Goal: Feedback & Contribution: Submit feedback/report problem

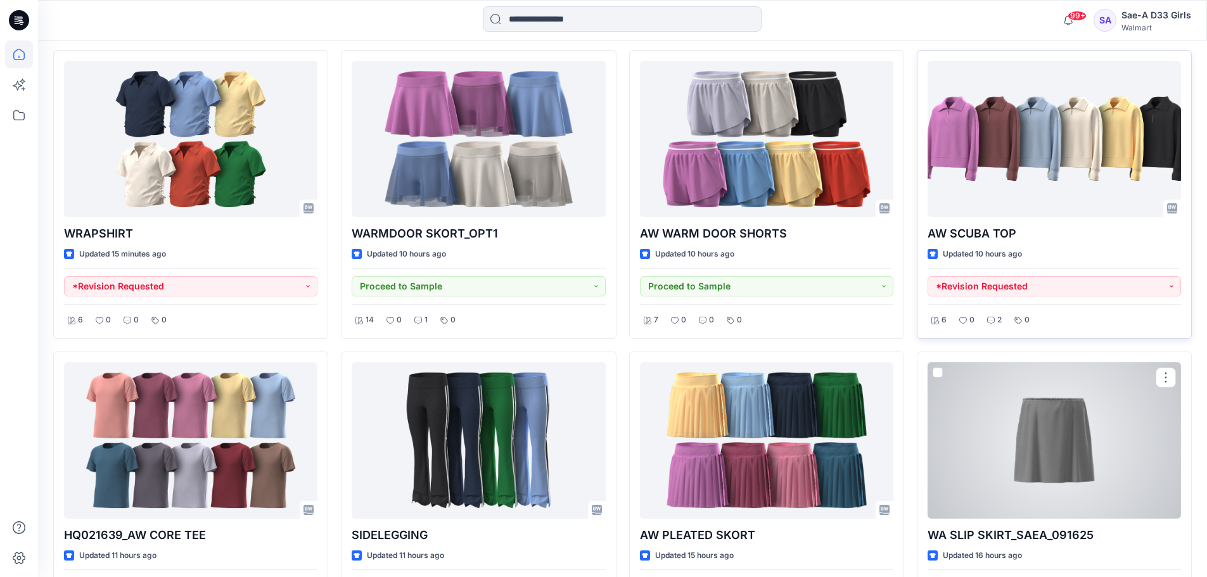
scroll to position [380, 0]
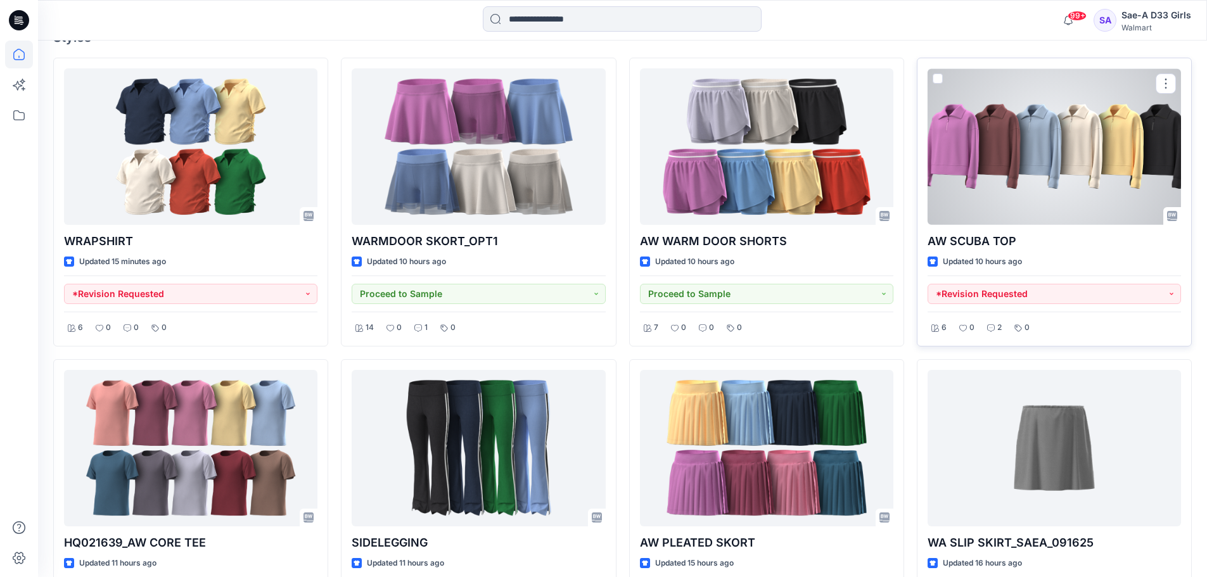
click at [1025, 156] on div at bounding box center [1054, 146] width 253 height 157
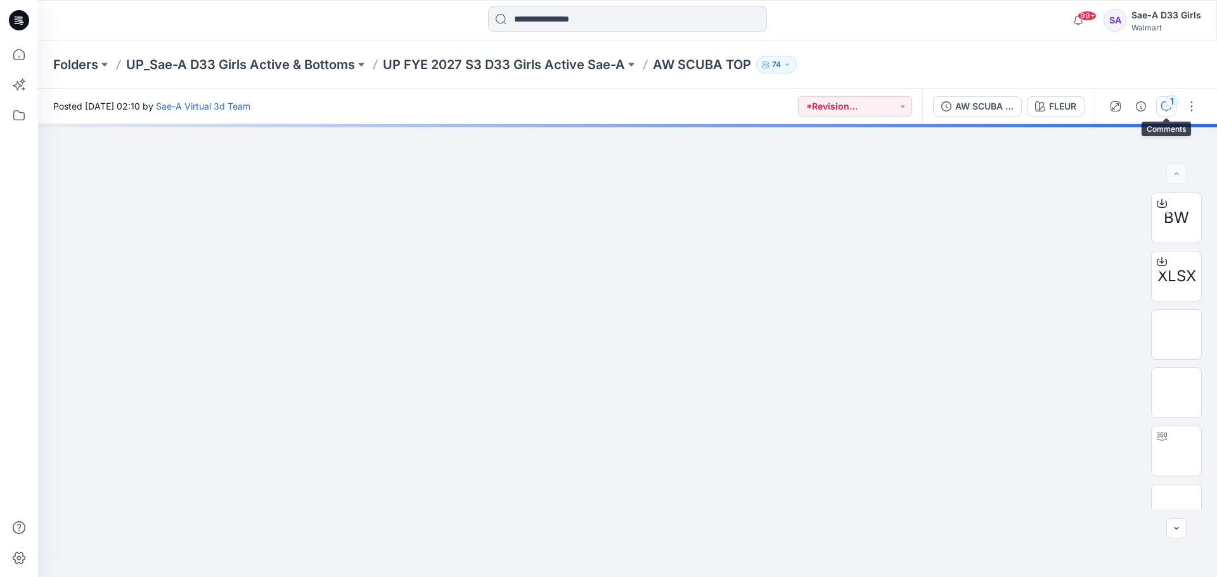
click at [1158, 106] on button "1" at bounding box center [1166, 106] width 20 height 20
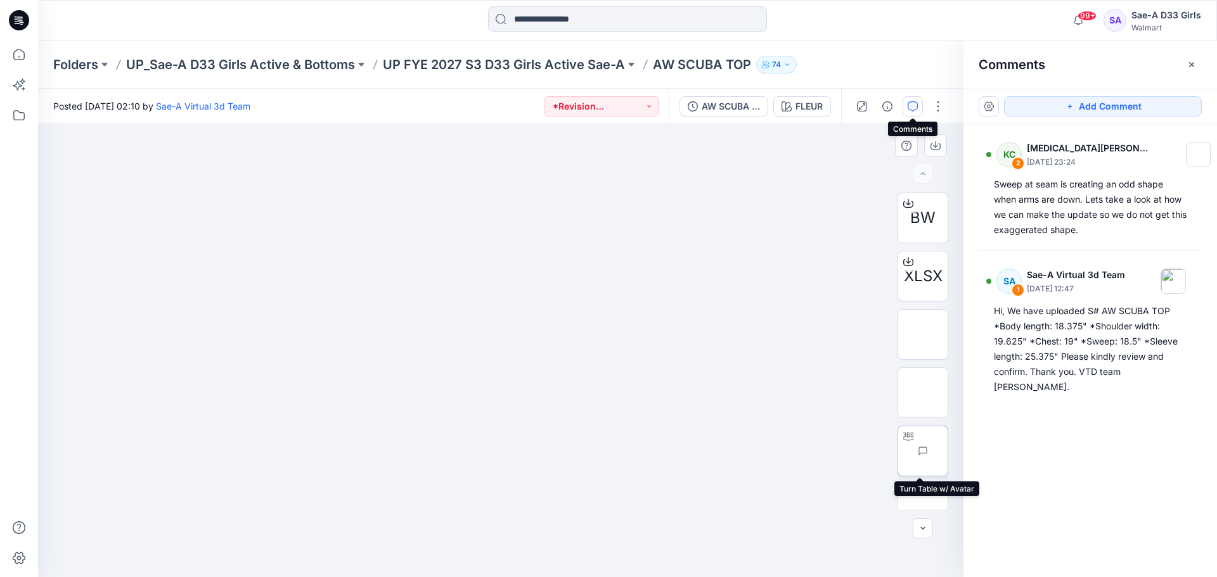
click at [947, 451] on img at bounding box center [947, 451] width 0 height 0
drag, startPoint x: 558, startPoint y: 383, endPoint x: 567, endPoint y: 255, distance: 128.3
drag, startPoint x: 643, startPoint y: 315, endPoint x: 641, endPoint y: 388, distance: 73.5
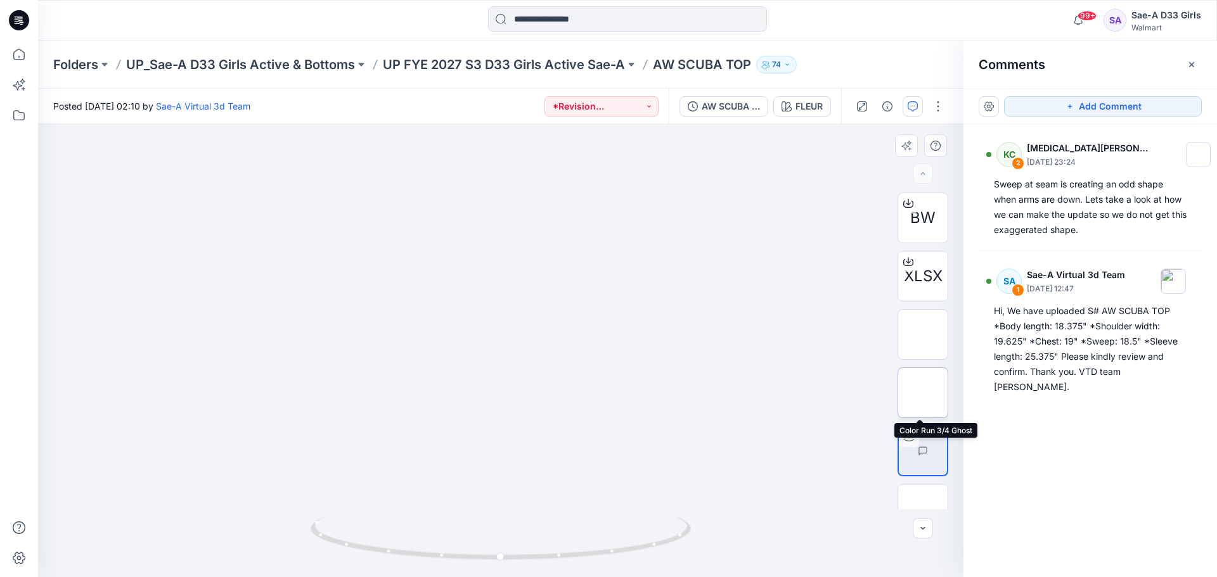
click at [923, 393] on img at bounding box center [923, 393] width 0 height 0
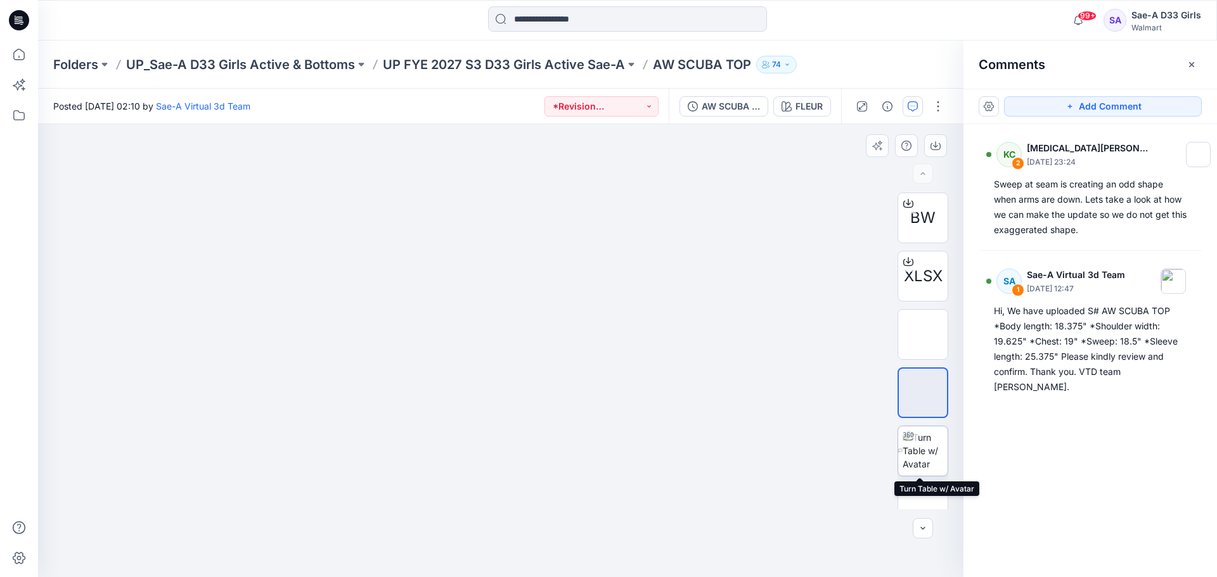
click at [910, 449] on img at bounding box center [924, 451] width 45 height 40
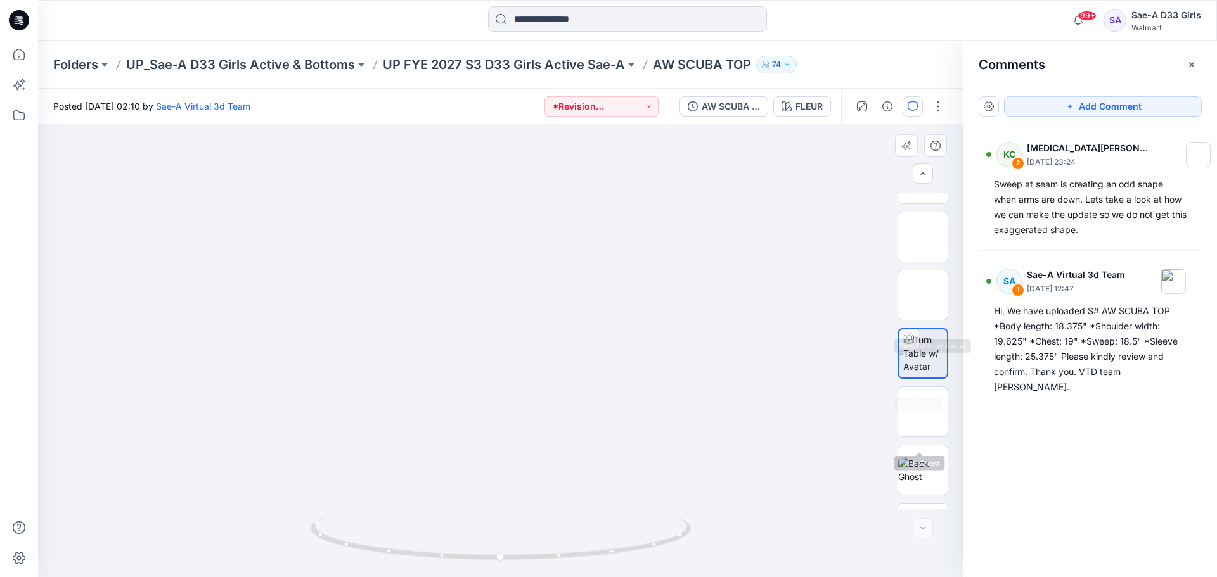
scroll to position [142, 0]
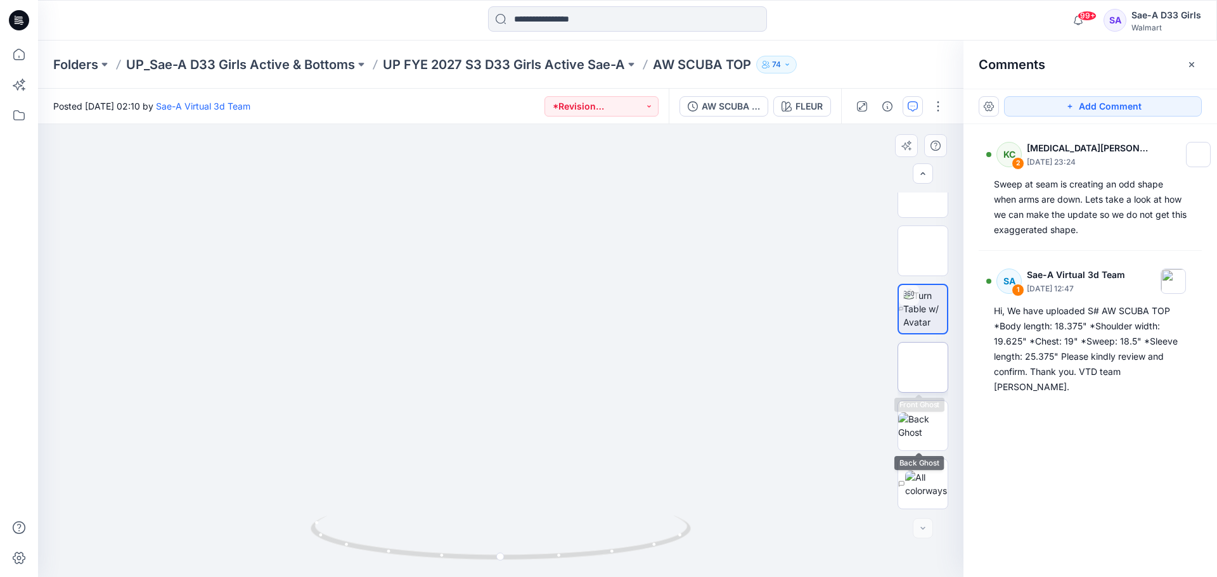
click at [923, 368] on img at bounding box center [923, 368] width 0 height 0
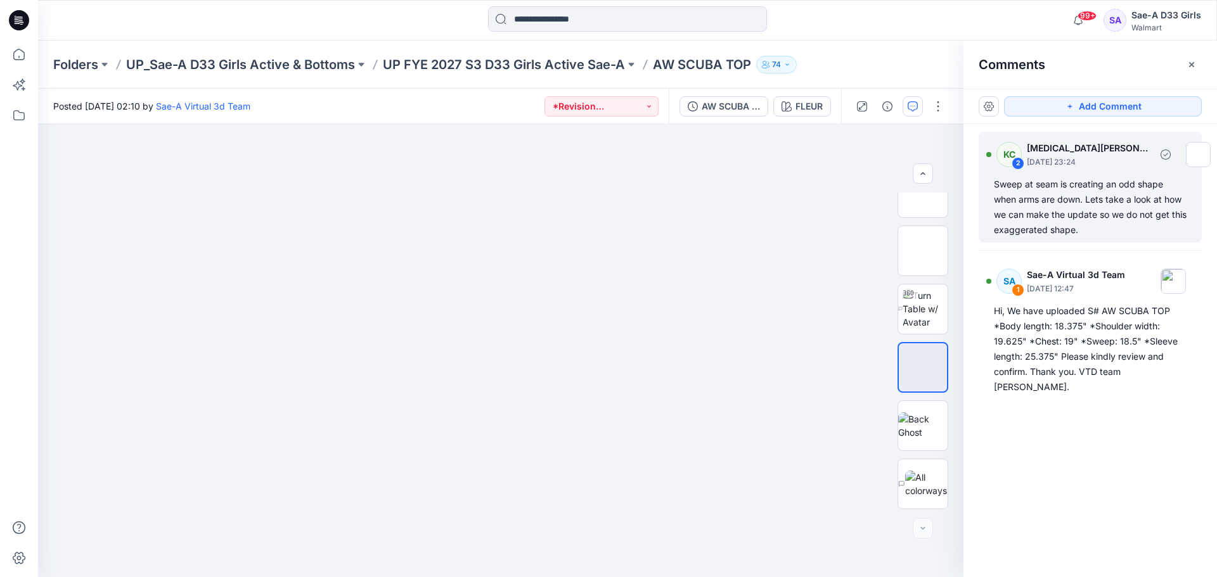
click at [1067, 205] on div "Sweep at seam is creating an odd shape when arms are down. Lets take a look at …" at bounding box center [1090, 207] width 193 height 61
